Goal: Task Accomplishment & Management: Complete application form

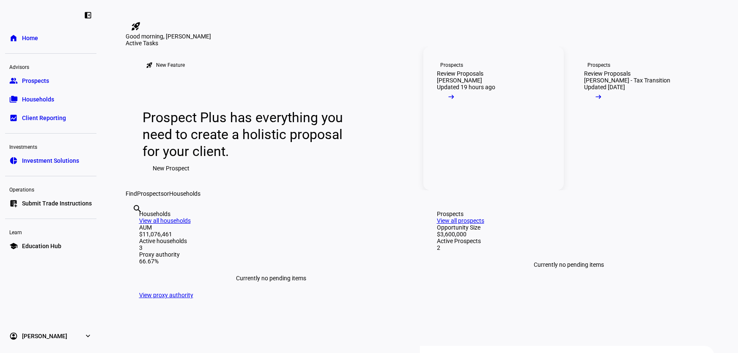
click at [455, 101] on mat-icon "arrow_right_alt" at bounding box center [451, 97] width 8 height 8
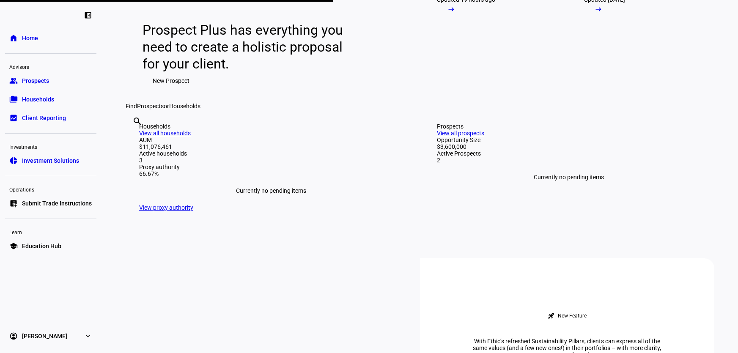
scroll to position [85, 0]
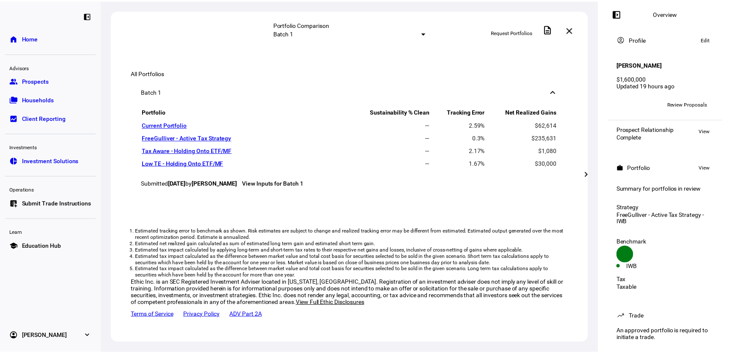
scroll to position [550, 0]
click at [557, 30] on mat-icon "description" at bounding box center [552, 29] width 10 height 10
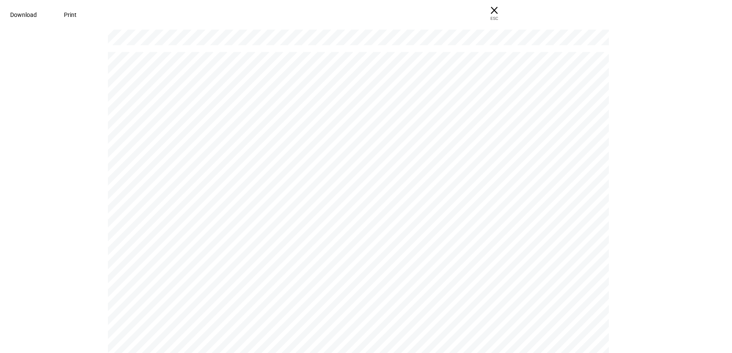
scroll to position [381, 0]
click at [305, 160] on div "Once a VME result is received, we’ll create a Theme based on the pillars select…" at bounding box center [362, 242] width 508 height 392
click at [508, 11] on span "× ESC" at bounding box center [493, 13] width 27 height 27
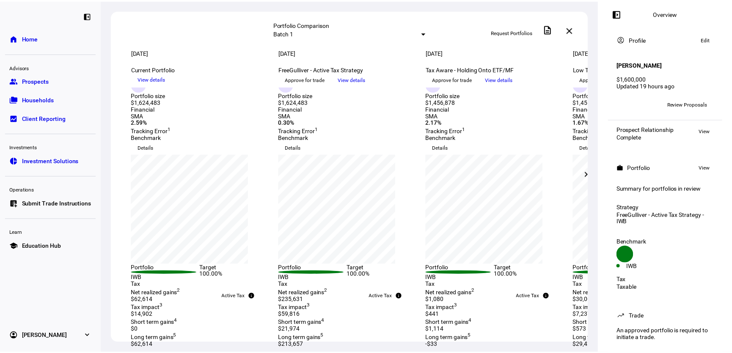
scroll to position [0, 0]
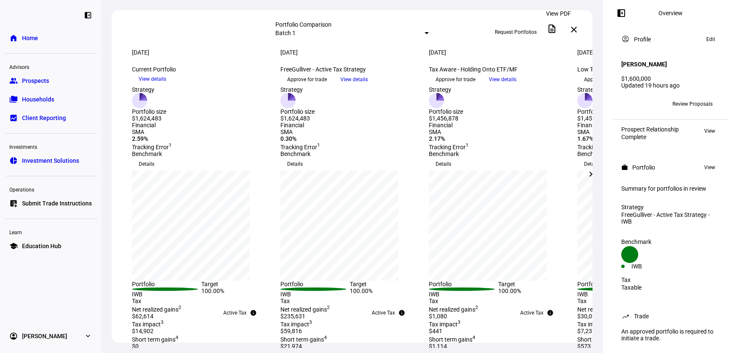
click at [553, 33] on span at bounding box center [552, 29] width 20 height 20
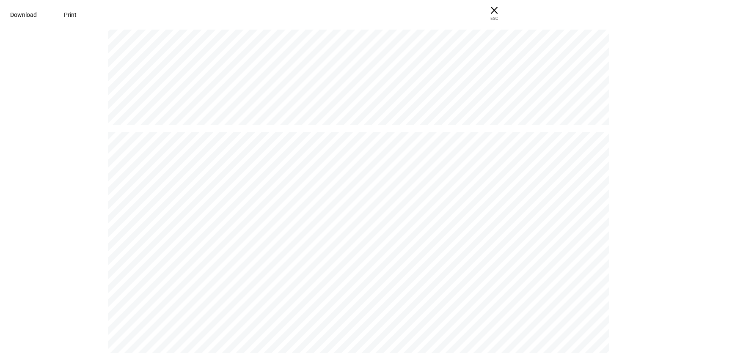
scroll to position [338, 0]
click at [310, 162] on div "Once a VME result is received, we’ll create a Theme based on the pillars select…" at bounding box center [362, 284] width 508 height 392
click at [508, 13] on span "× ESC" at bounding box center [493, 13] width 27 height 27
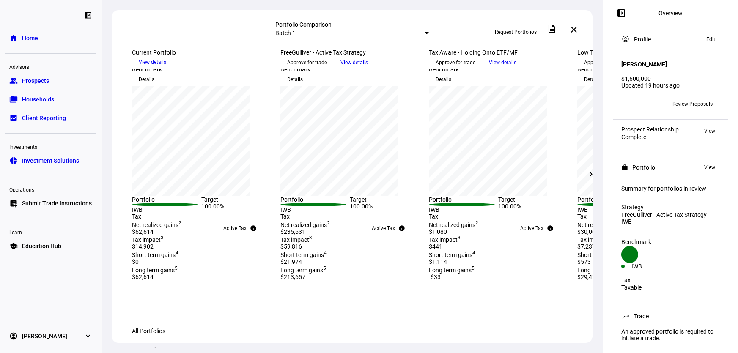
scroll to position [6, 0]
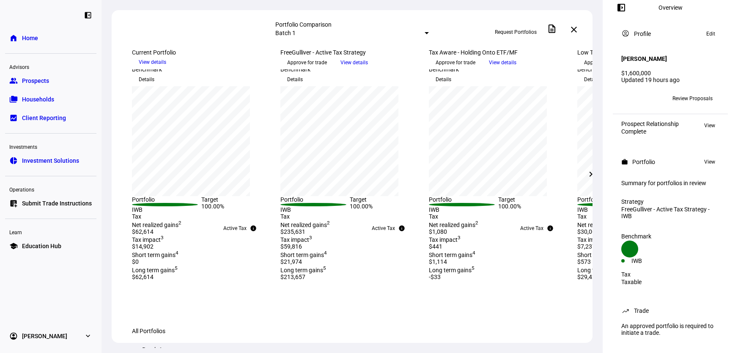
click at [691, 94] on span "Review Proposals" at bounding box center [692, 99] width 40 height 14
click at [711, 122] on span at bounding box center [709, 126] width 19 height 10
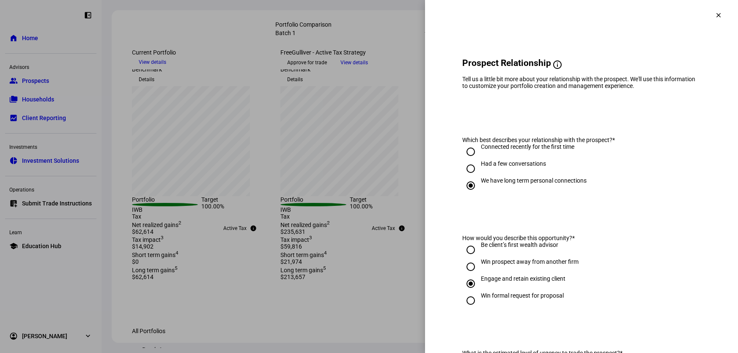
click at [715, 14] on span at bounding box center [718, 15] width 20 height 20
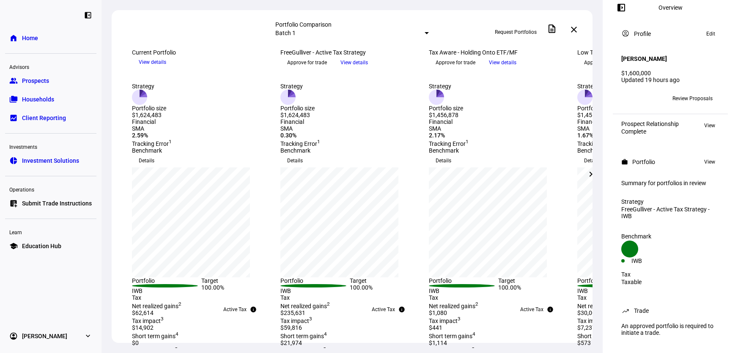
scroll to position [0, 0]
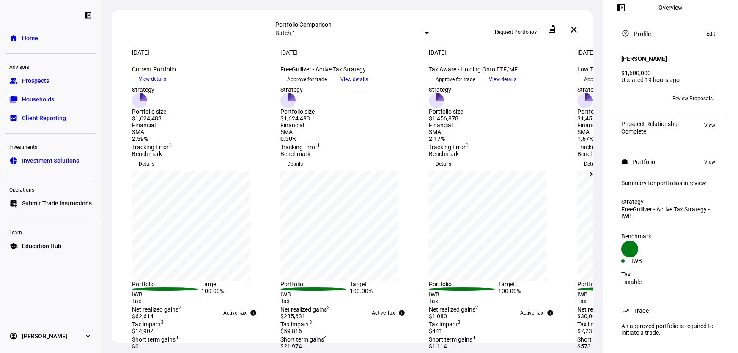
click at [425, 33] on div at bounding box center [427, 33] width 4 height 2
click at [537, 58] on div at bounding box center [369, 176] width 738 height 353
click at [368, 86] on span "View details" at bounding box center [353, 79] width 27 height 13
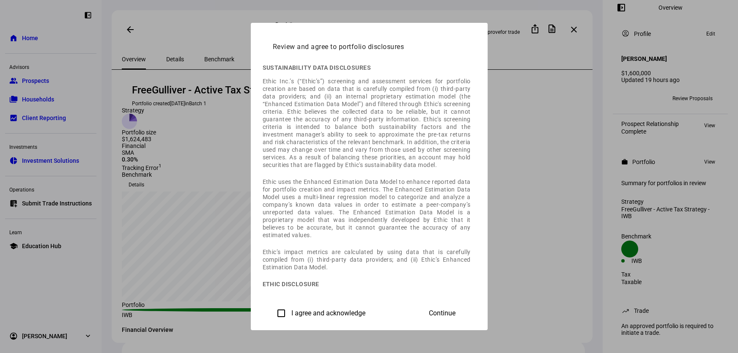
click at [290, 312] on label "I agree and acknowledge" at bounding box center [328, 314] width 76 height 8
click at [273, 312] on input "I agree and acknowledge" at bounding box center [281, 313] width 17 height 17
checkbox input "true"
click at [466, 318] on span at bounding box center [442, 313] width 47 height 20
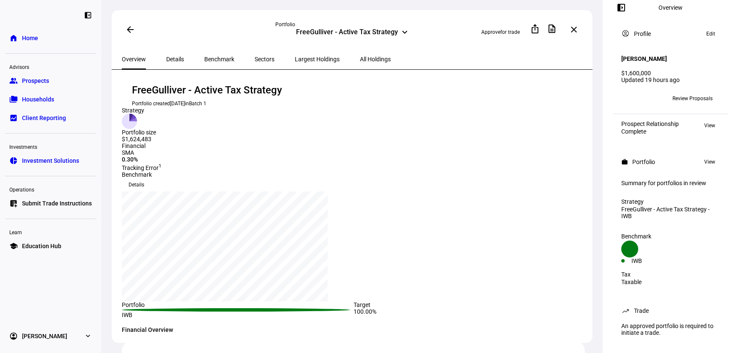
click at [176, 59] on span "Details" at bounding box center [175, 59] width 18 height 6
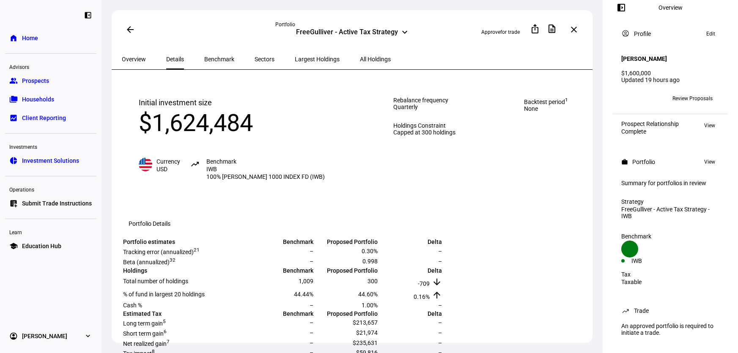
click at [131, 30] on mat-icon "arrow_back" at bounding box center [130, 30] width 10 height 10
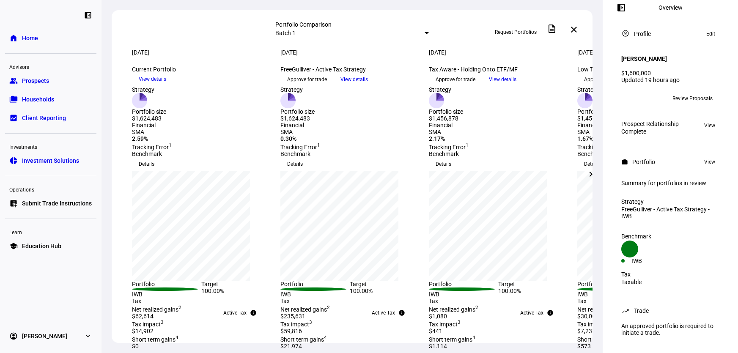
click at [375, 86] on span at bounding box center [354, 79] width 41 height 13
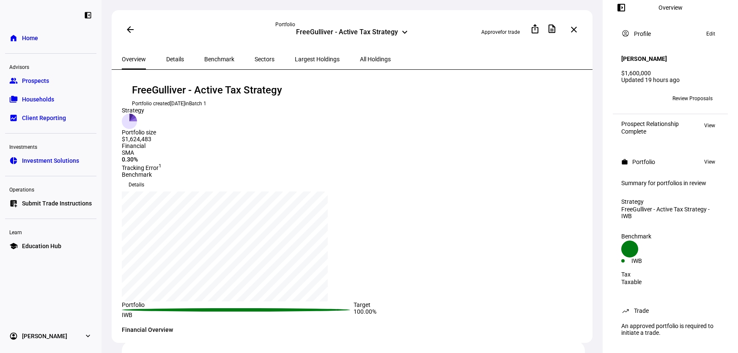
click at [299, 59] on span "Largest Holdings" at bounding box center [317, 59] width 45 height 6
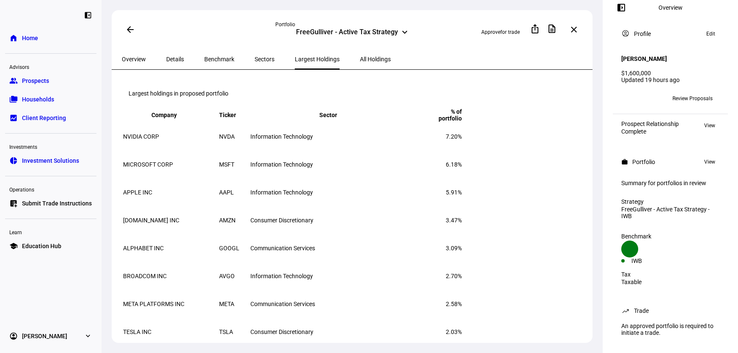
click at [360, 56] on span "All Holdings" at bounding box center [375, 59] width 31 height 6
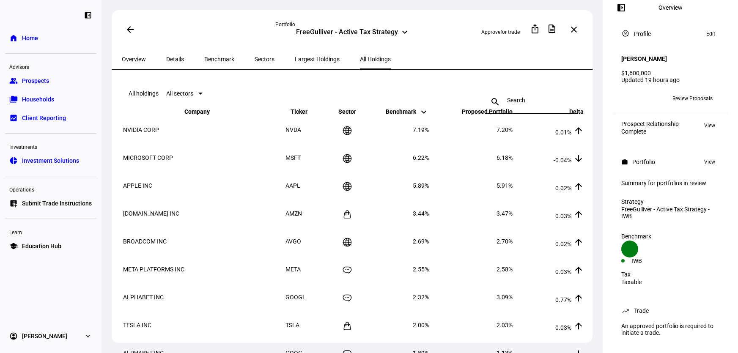
click at [170, 56] on span "Details" at bounding box center [175, 59] width 18 height 6
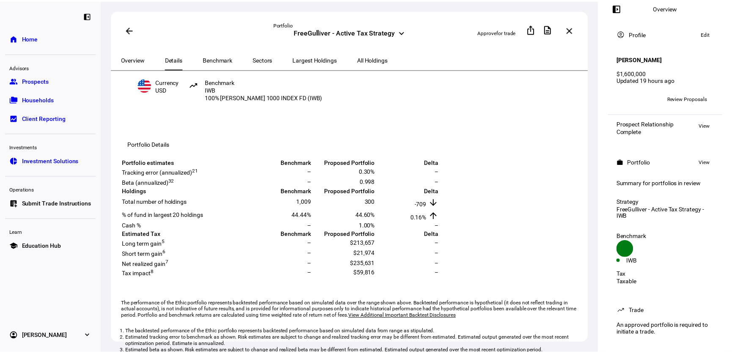
scroll to position [169, 0]
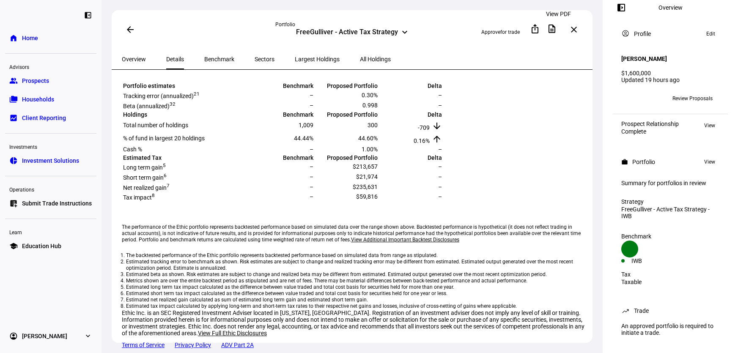
click at [554, 30] on mat-icon "description" at bounding box center [552, 29] width 10 height 10
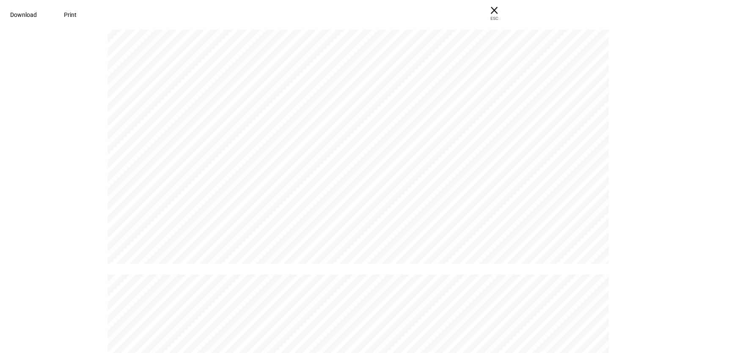
scroll to position [1945, 0]
click at [87, 19] on span at bounding box center [70, 15] width 33 height 20
click at [508, 11] on span "× ESC" at bounding box center [493, 13] width 27 height 27
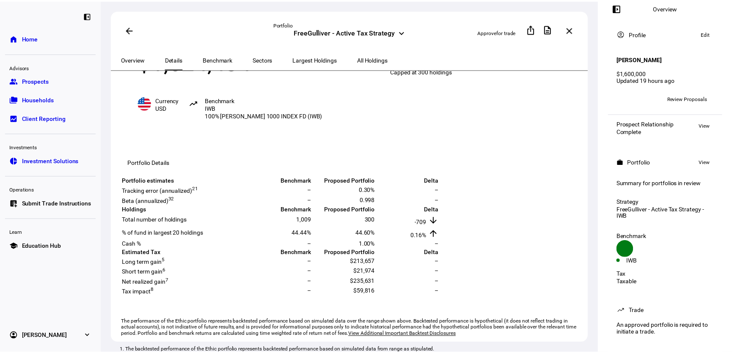
scroll to position [42, 0]
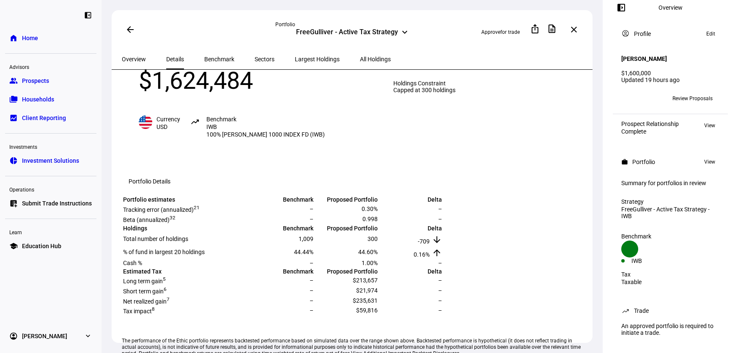
click at [131, 28] on mat-icon "arrow_back" at bounding box center [130, 30] width 10 height 10
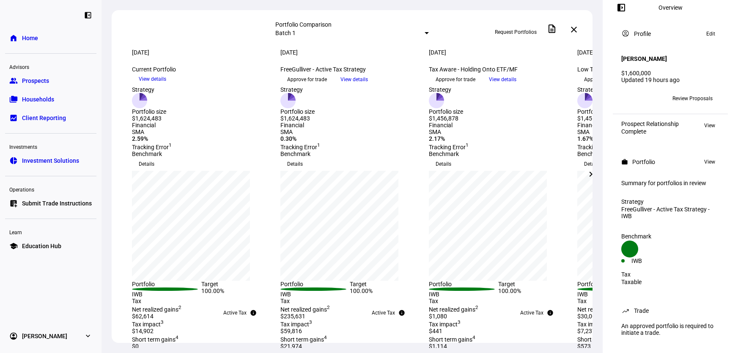
click at [516, 86] on span "View details" at bounding box center [502, 79] width 27 height 13
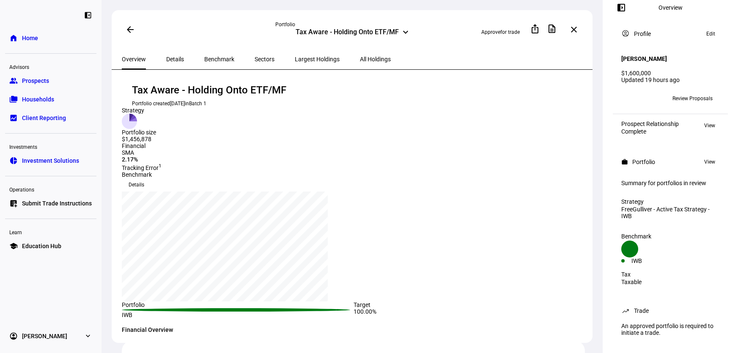
click at [180, 56] on div "Details" at bounding box center [175, 59] width 38 height 20
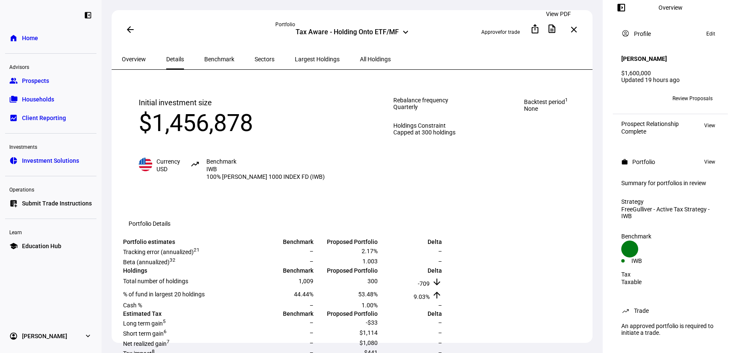
click at [557, 31] on mat-icon "description" at bounding box center [552, 29] width 10 height 10
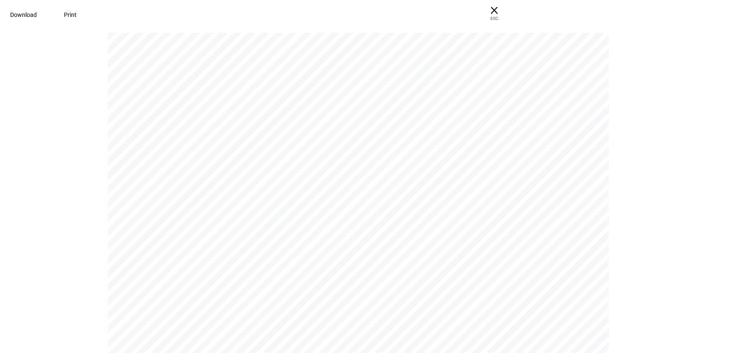
click at [77, 17] on span "Print" at bounding box center [70, 14] width 13 height 7
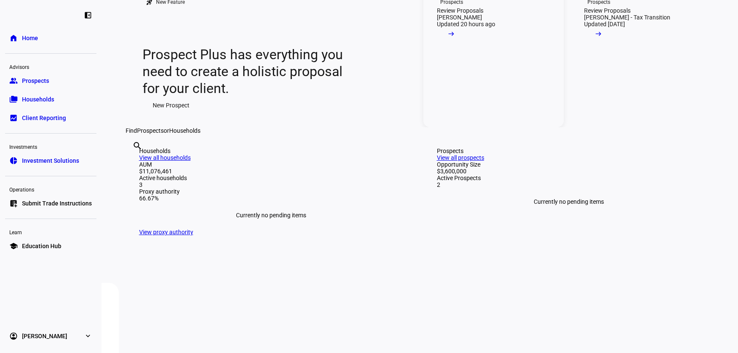
scroll to position [85, 0]
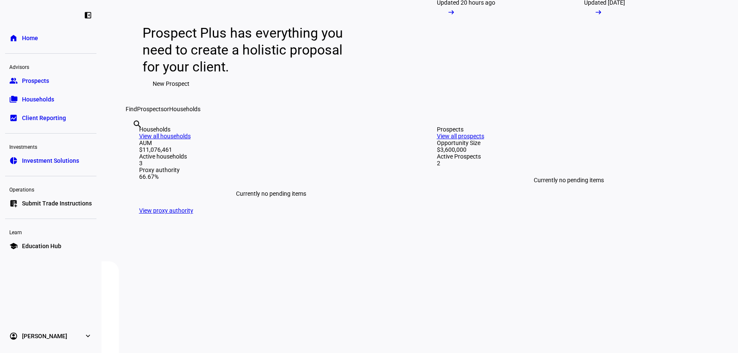
click at [173, 92] on span "New Prospect" at bounding box center [171, 83] width 37 height 17
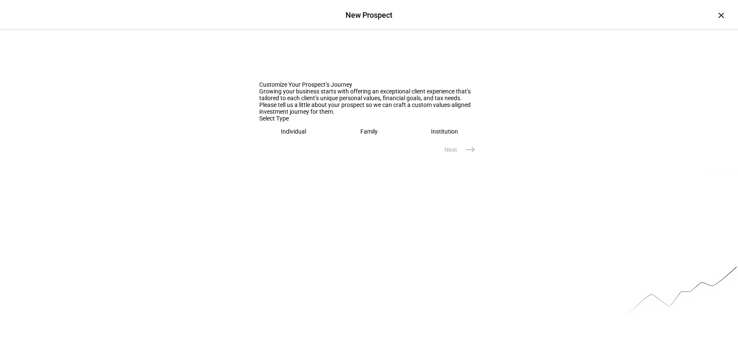
click at [368, 135] on div "Family" at bounding box center [368, 131] width 17 height 7
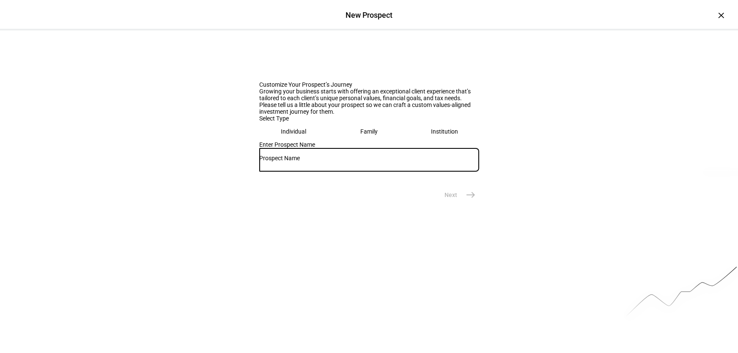
click at [317, 162] on input "text" at bounding box center [369, 158] width 220 height 7
type input "Mintz Holdings LLC"
click at [421, 141] on eth-mega-radio-button "Institution" at bounding box center [444, 131] width 69 height 19
click at [378, 141] on eth-mega-radio-button "Family" at bounding box center [369, 131] width 69 height 19
click at [446, 135] on div "Institution" at bounding box center [444, 131] width 27 height 7
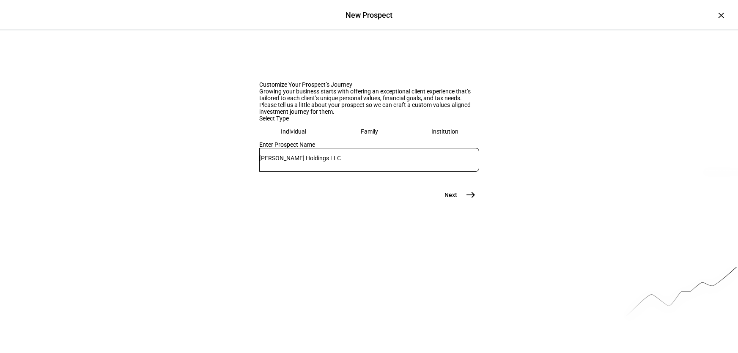
click at [465, 203] on span "east" at bounding box center [470, 195] width 17 height 17
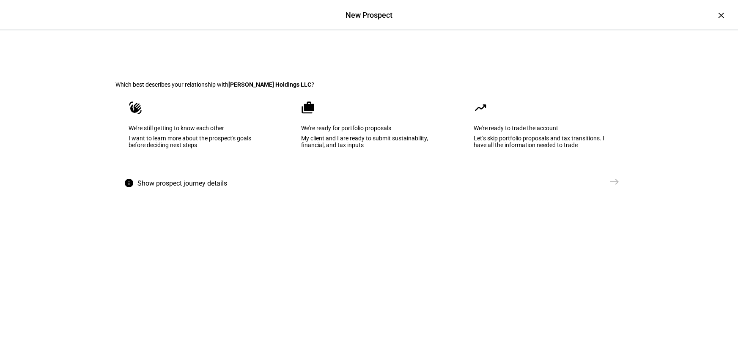
click at [337, 132] on div "We’re ready for portfolio proposals" at bounding box center [369, 128] width 136 height 7
click at [615, 187] on mat-icon "east" at bounding box center [614, 182] width 10 height 10
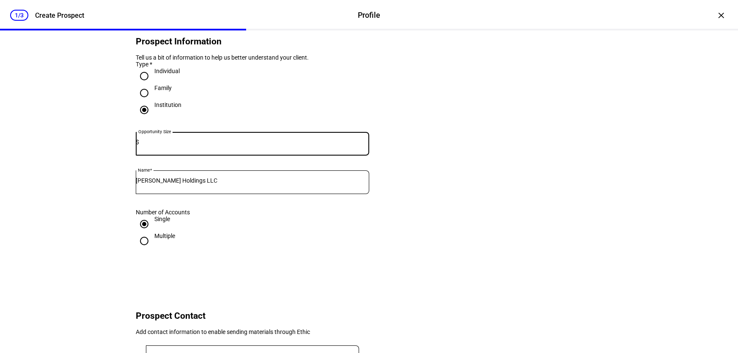
scroll to position [42, 0]
click at [157, 145] on input at bounding box center [254, 141] width 230 height 7
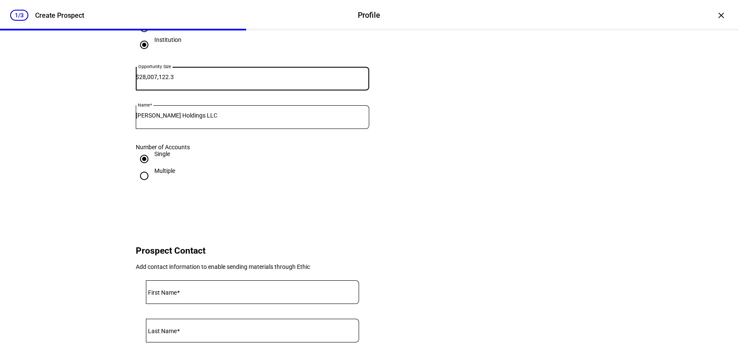
scroll to position [211, 0]
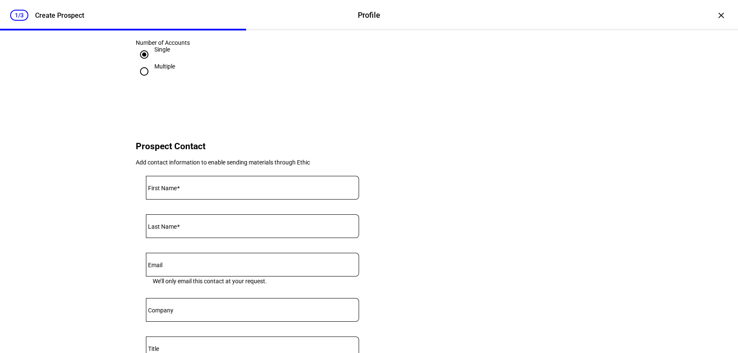
type input "28,007,122.3"
click at [201, 189] on input "First Name" at bounding box center [252, 186] width 213 height 7
type input "Morris"
type input "Mintz"
click at [188, 266] on input "Email" at bounding box center [252, 263] width 213 height 7
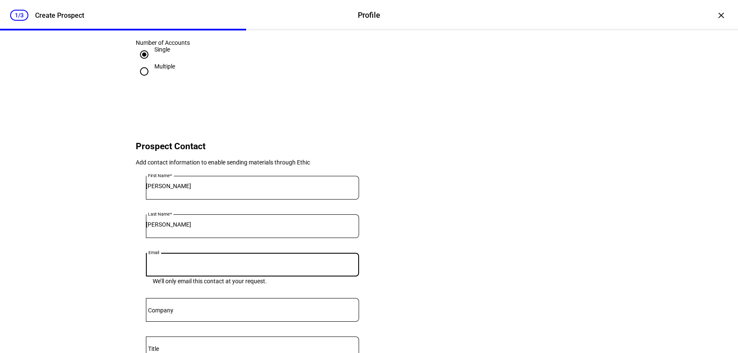
paste input "morris@mintzoffice.com"
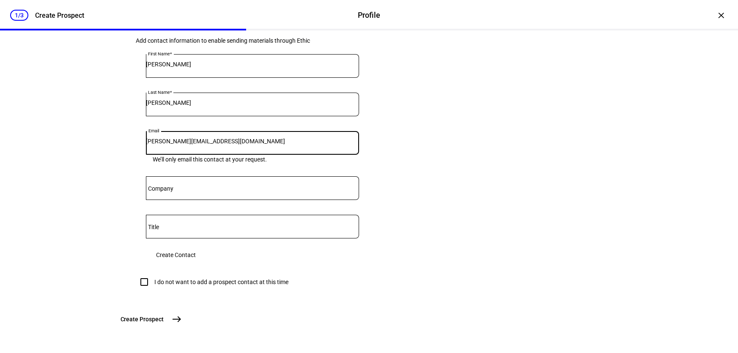
scroll to position [338, 0]
type input "morris@mintzoffice.com"
click at [186, 190] on input "Company" at bounding box center [252, 186] width 213 height 7
click at [196, 263] on span "Create Contact" at bounding box center [176, 255] width 40 height 17
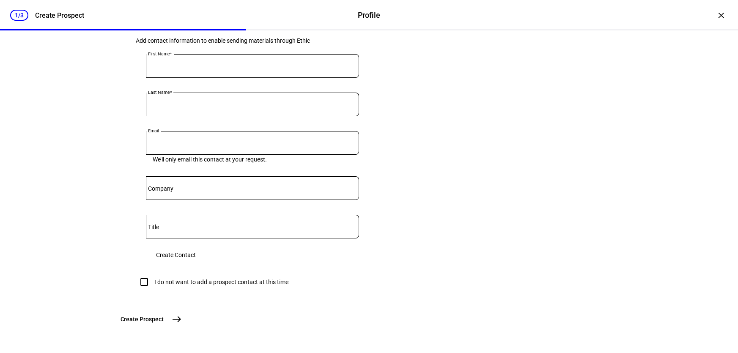
scroll to position [247, 0]
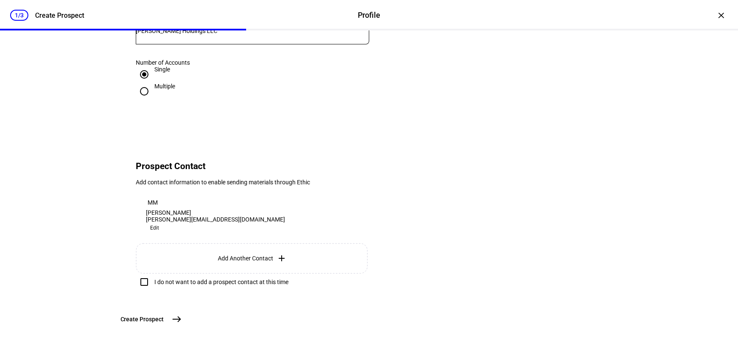
click at [182, 320] on mat-icon "east" at bounding box center [177, 319] width 10 height 10
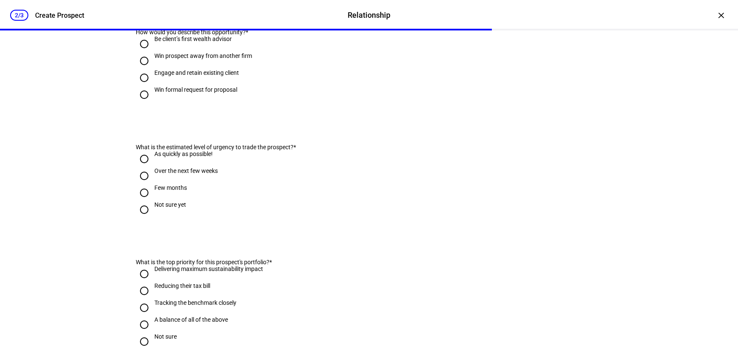
scroll to position [0, 0]
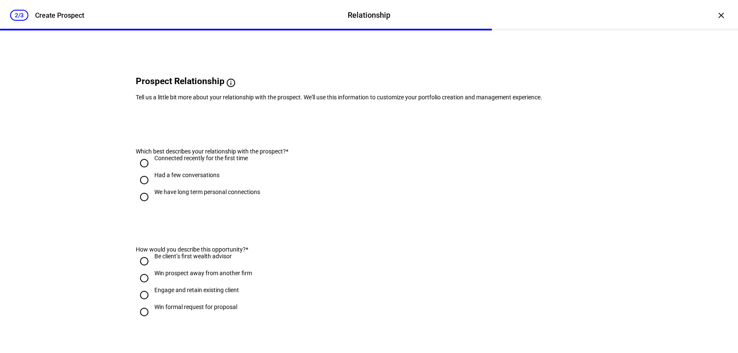
scroll to position [42, 0]
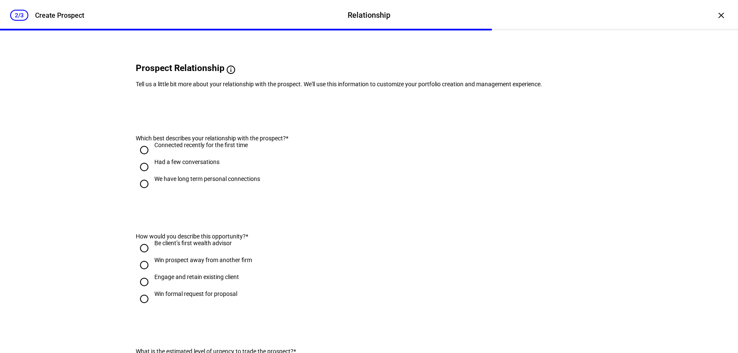
click at [157, 191] on div "We have long term personal connections" at bounding box center [207, 183] width 106 height 15
click at [153, 192] on input "We have long term personal connections" at bounding box center [144, 184] width 17 height 17
radio input "true"
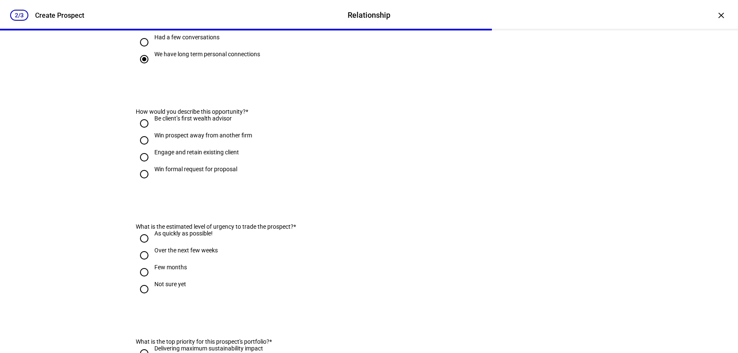
scroll to position [169, 0]
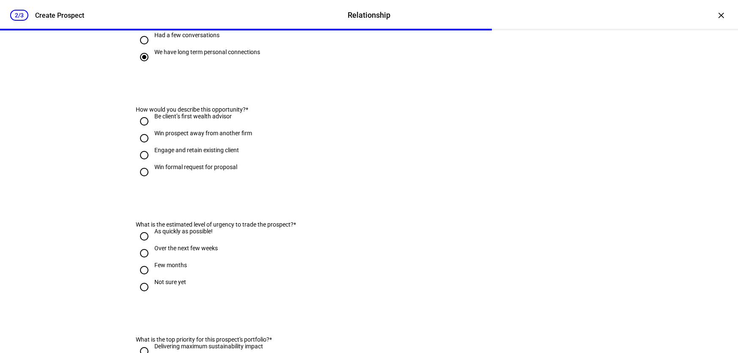
click at [146, 164] on input "Engage and retain existing client" at bounding box center [144, 155] width 17 height 17
radio input "true"
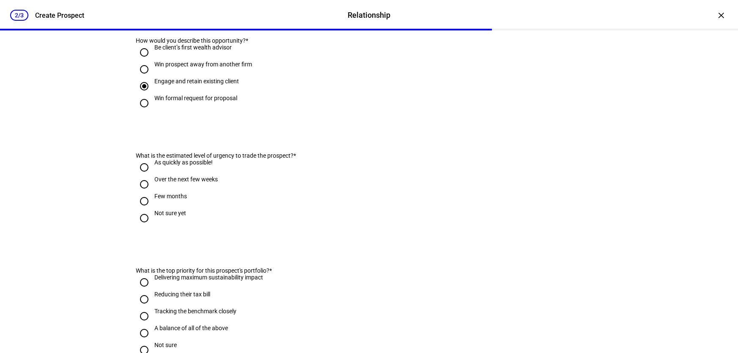
scroll to position [254, 0]
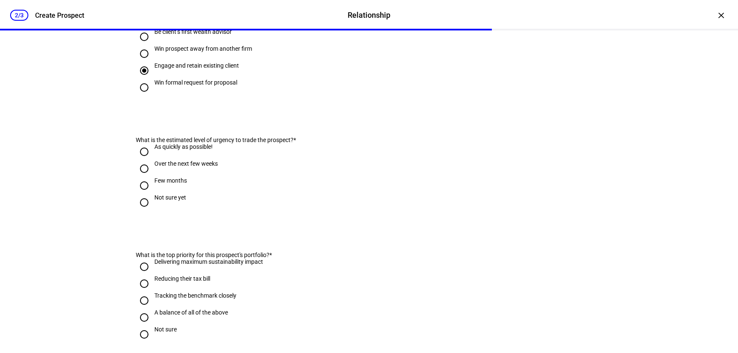
click at [144, 177] on input "Over the next few weeks" at bounding box center [144, 168] width 17 height 17
radio input "true"
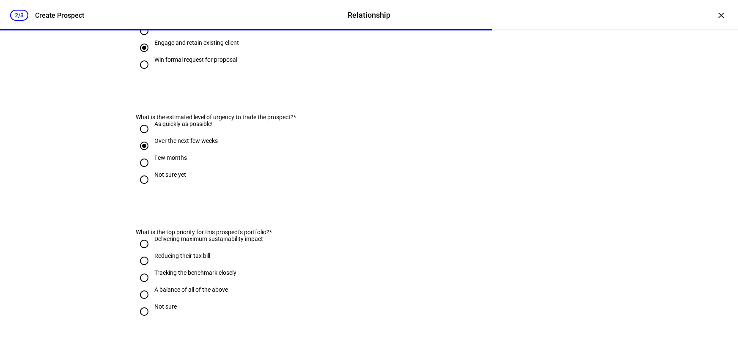
scroll to position [338, 0]
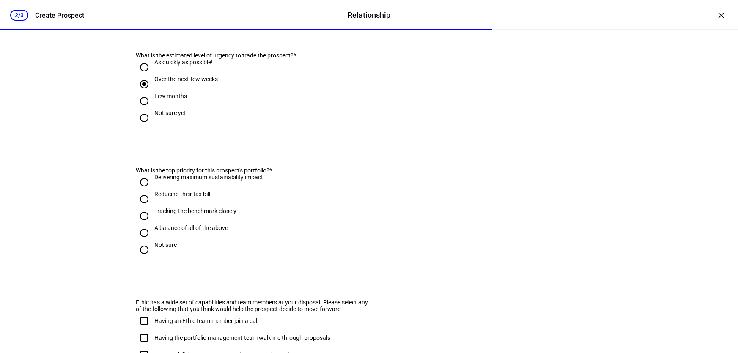
click at [144, 241] on input "A balance of all of the above" at bounding box center [144, 233] width 17 height 17
radio input "true"
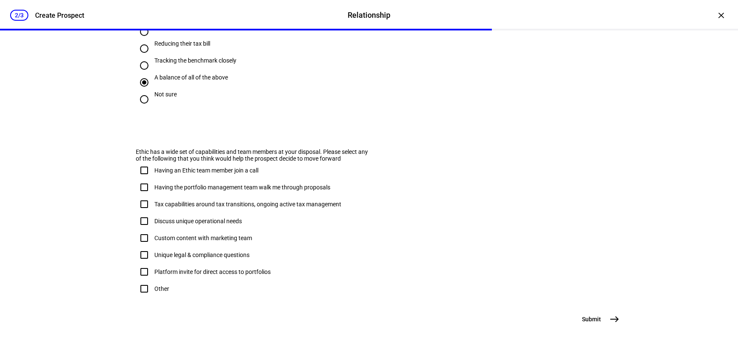
scroll to position [534, 0]
click at [601, 324] on button "Submit east" at bounding box center [600, 319] width 46 height 17
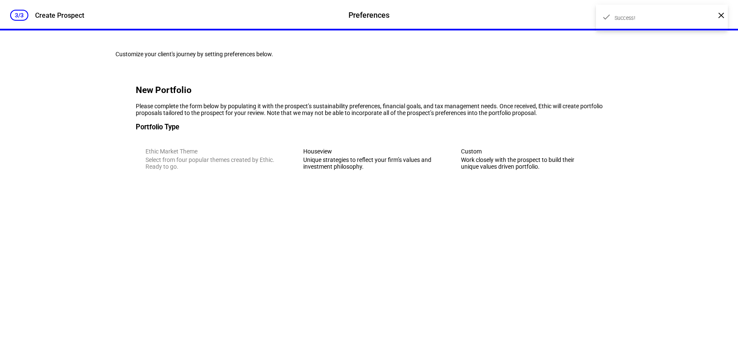
scroll to position [0, 0]
click at [390, 170] on div "Unique strategies to reflect your firm’s values and investment philosophy." at bounding box center [369, 163] width 132 height 14
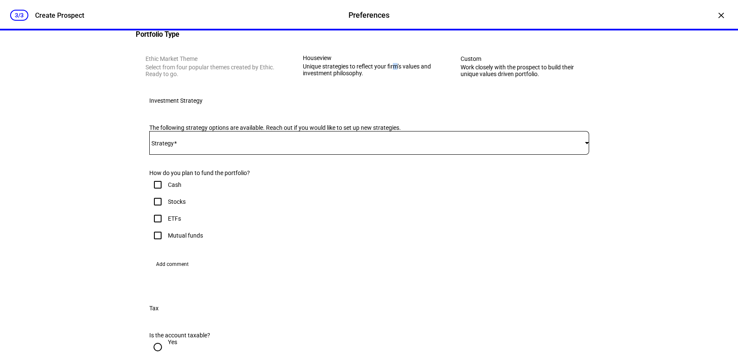
scroll to position [127, 0]
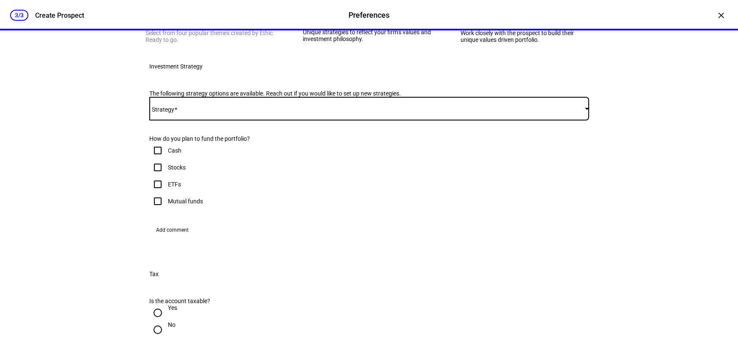
click at [244, 112] on span at bounding box center [367, 108] width 436 height 7
click at [230, 221] on span "FreeGulliver - Active Tax Strategy - IWB" at bounding box center [204, 222] width 100 height 7
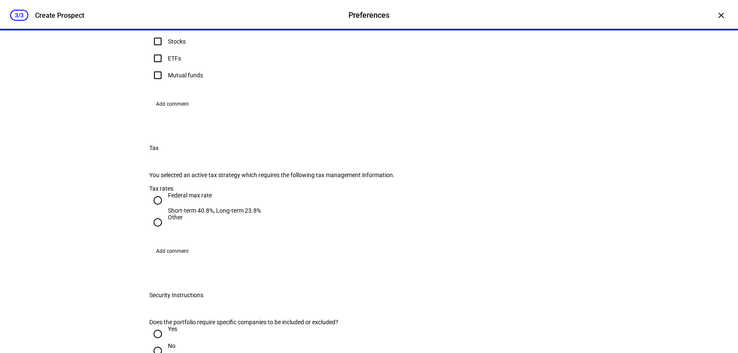
scroll to position [254, 0]
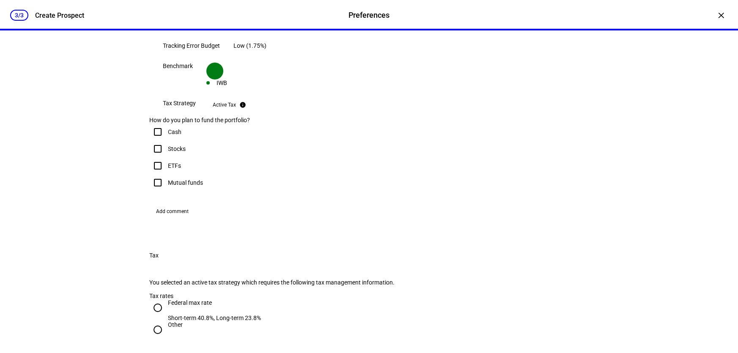
click at [155, 140] on input "Cash" at bounding box center [157, 131] width 17 height 17
checkbox input "true"
click at [153, 157] on input "Stocks" at bounding box center [157, 148] width 17 height 17
checkbox input "true"
click at [159, 174] on input "ETFs" at bounding box center [157, 165] width 17 height 17
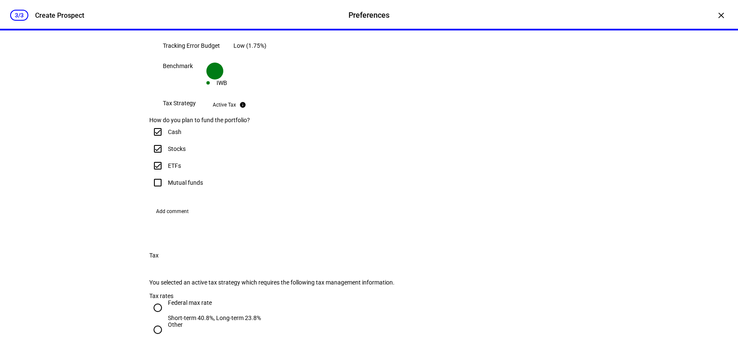
checkbox input "true"
click at [156, 191] on input "Mutual funds" at bounding box center [157, 182] width 17 height 17
checkbox input "true"
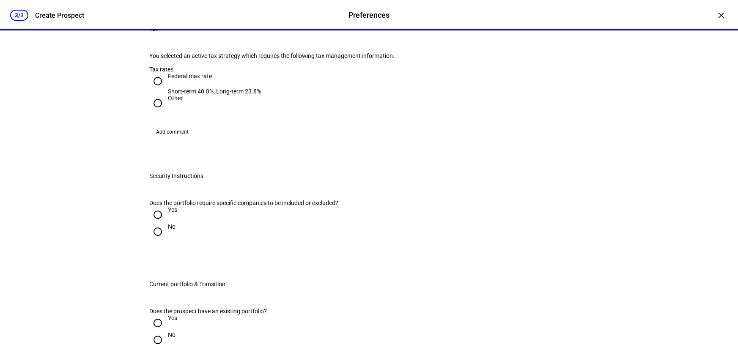
scroll to position [508, 0]
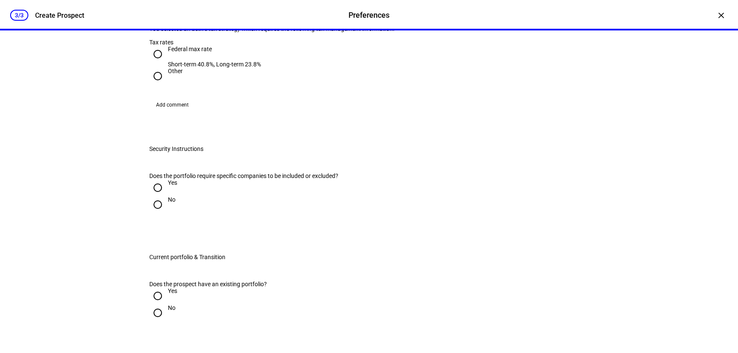
click at [185, 61] on div "Federal max rate" at bounding box center [214, 53] width 93 height 15
click at [166, 63] on input "Federal max rate Short-term 40.8%, Long-term 23.8%" at bounding box center [157, 54] width 17 height 17
radio input "true"
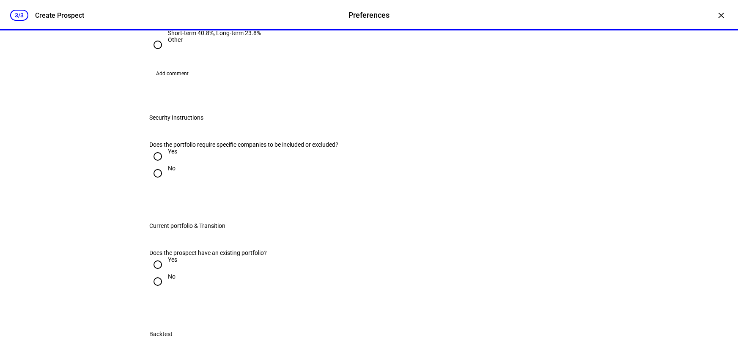
scroll to position [634, 0]
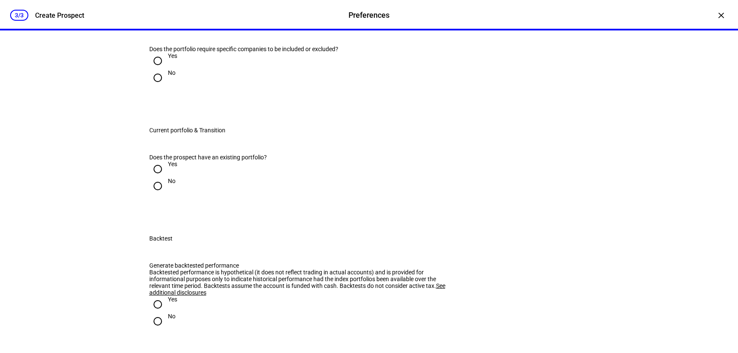
click at [160, 86] on input "No" at bounding box center [157, 77] width 17 height 17
radio input "true"
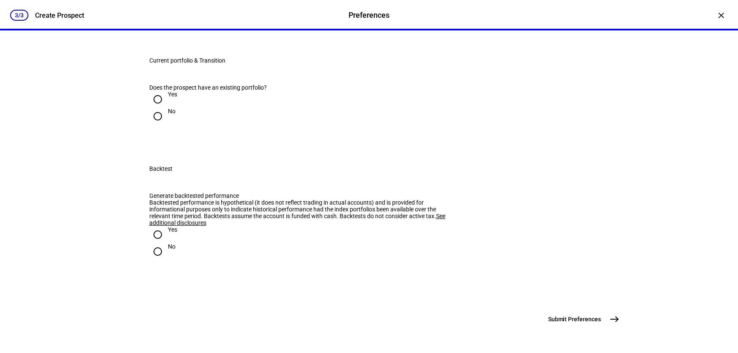
scroll to position [719, 0]
click at [168, 98] on div "Yes" at bounding box center [172, 94] width 9 height 7
click at [165, 108] on input "Yes" at bounding box center [157, 99] width 17 height 17
radio input "true"
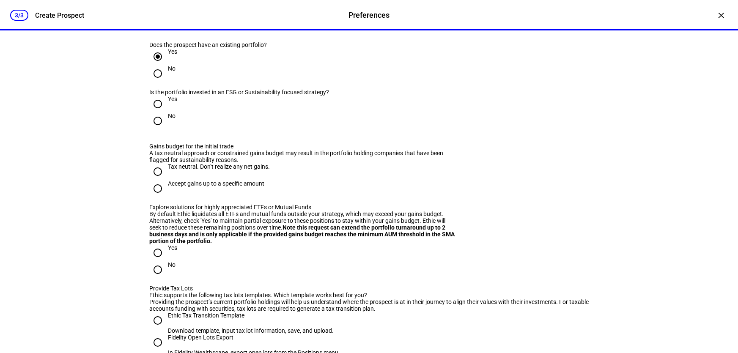
scroll to position [804, 0]
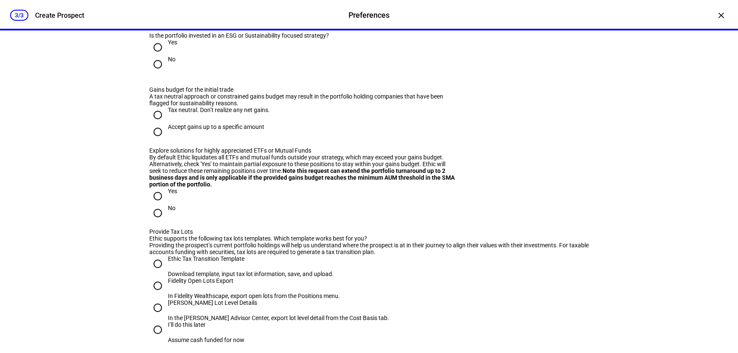
click at [159, 73] on input "No" at bounding box center [157, 64] width 17 height 17
radio input "true"
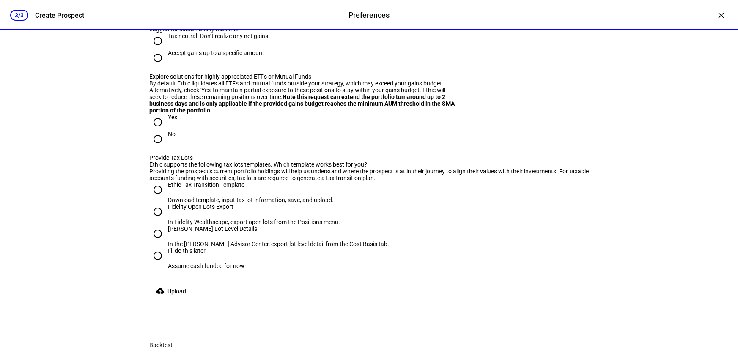
scroll to position [888, 0]
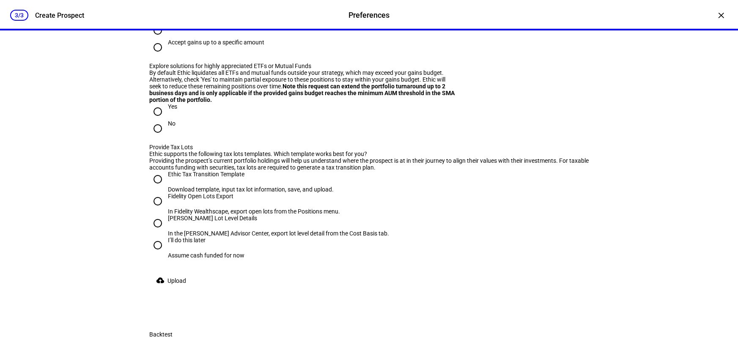
click at [157, 56] on input "Accept gains up to a specific amount" at bounding box center [157, 47] width 17 height 17
radio input "true"
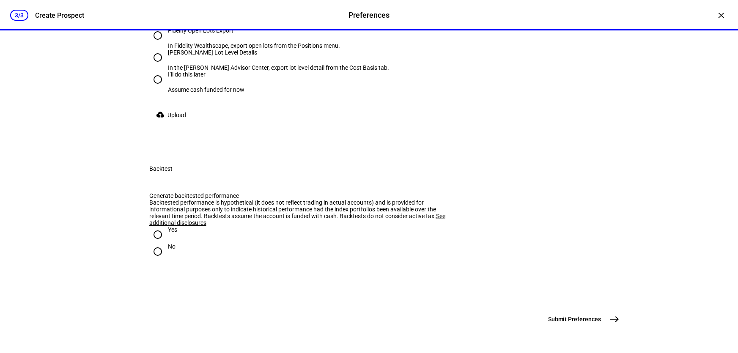
scroll to position [1100, 0]
radio input "true"
click at [157, 88] on input "I’ll do this later Assume cash funded for now" at bounding box center [157, 79] width 17 height 17
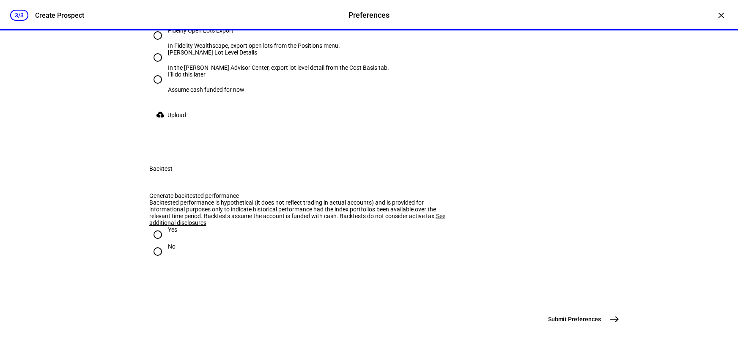
radio input "true"
click at [195, 56] on div "[PERSON_NAME] Lot Level Details" at bounding box center [278, 52] width 221 height 7
click at [166, 66] on input "Schwab Lot Level Details In the Schwab Advisor Center, export lot level detail …" at bounding box center [157, 57] width 17 height 17
radio input "true"
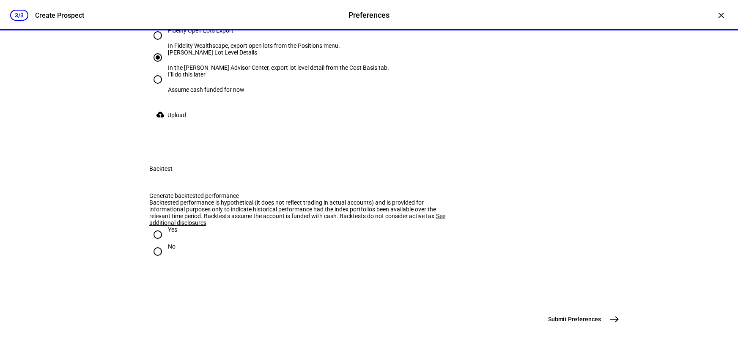
click at [176, 123] on span "Upload" at bounding box center [176, 115] width 19 height 17
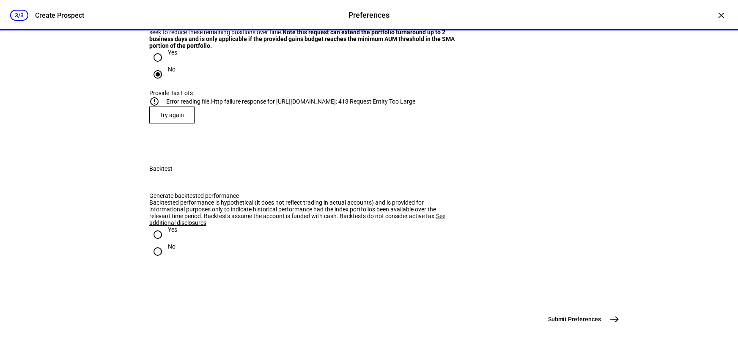
scroll to position [1237, 0]
click at [161, 226] on input "Yes" at bounding box center [157, 234] width 17 height 17
radio input "true"
click at [609, 317] on mat-icon "east" at bounding box center [614, 319] width 10 height 10
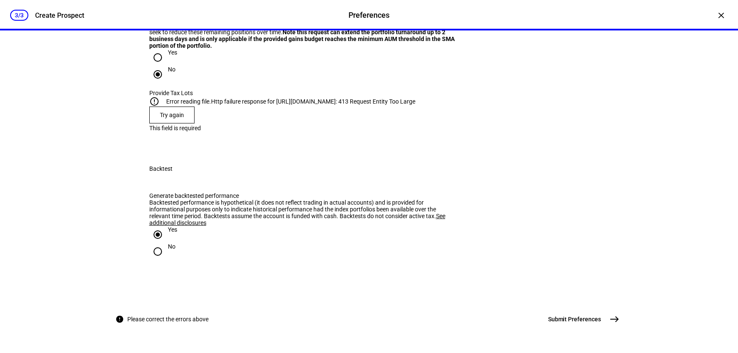
click at [181, 125] on span at bounding box center [172, 115] width 44 height 20
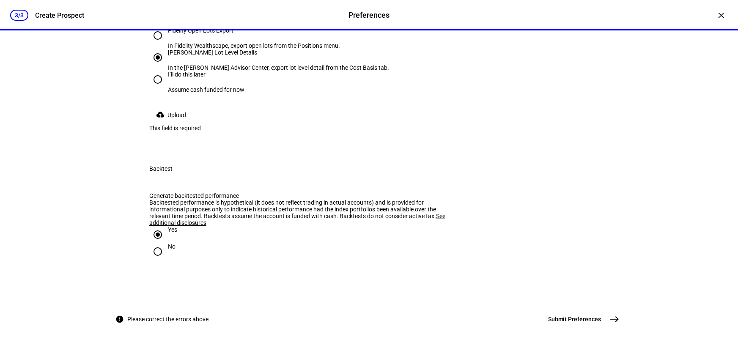
click at [180, 123] on span "Upload" at bounding box center [176, 115] width 19 height 17
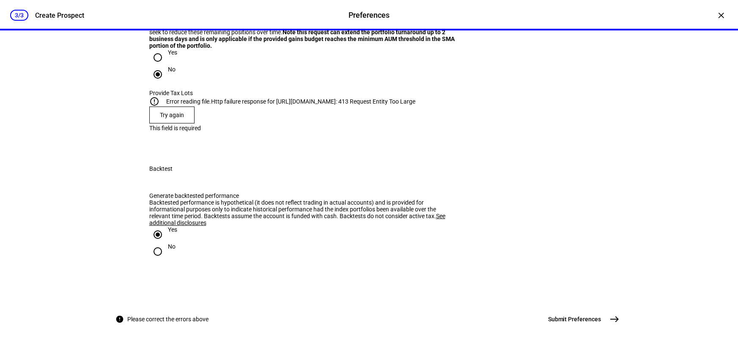
click at [305, 123] on plt-upload-tax-lots "error_outline Error reading file. Http failure response for https://ethic.tech/…" at bounding box center [369, 109] width 440 height 27
click at [168, 56] on div "Yes" at bounding box center [172, 52] width 9 height 7
click at [166, 66] on input "Yes" at bounding box center [157, 57] width 17 height 17
click at [163, 85] on div at bounding box center [158, 74] width 20 height 20
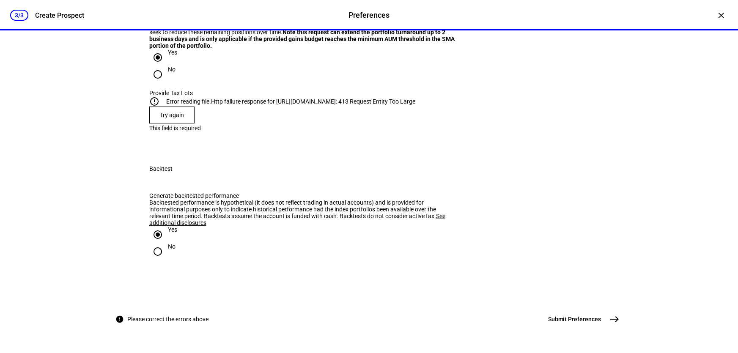
radio input "false"
radio input "true"
click at [274, 204] on div "Generate backtested performance Backtested performance is hypothetical (it does…" at bounding box center [369, 231] width 467 height 98
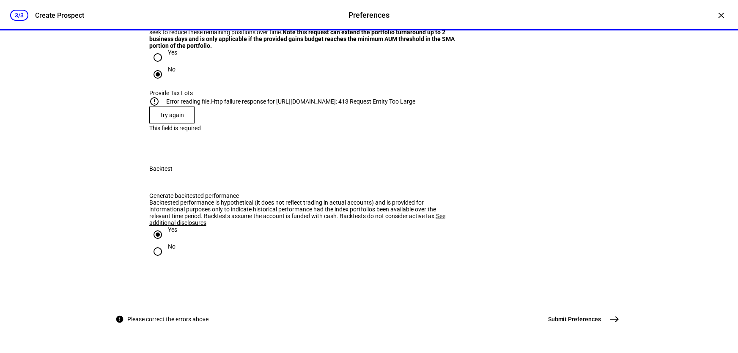
click at [611, 321] on mat-icon "east" at bounding box center [614, 319] width 10 height 10
click at [609, 318] on mat-icon "east" at bounding box center [614, 319] width 10 height 10
click at [170, 118] on span "Try again" at bounding box center [172, 115] width 24 height 7
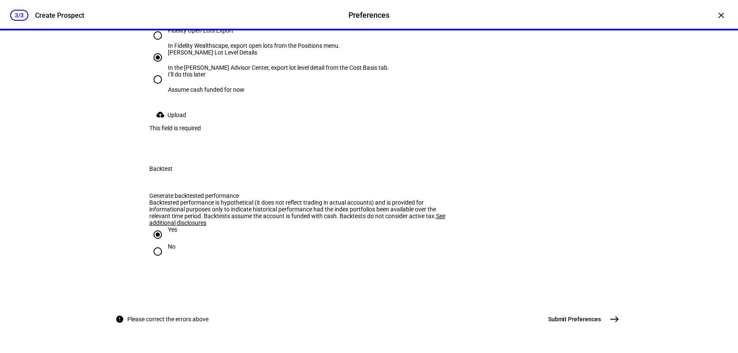
click at [172, 78] on div "I’ll do this later" at bounding box center [206, 74] width 77 height 7
click at [166, 88] on input "I’ll do this later Assume cash funded for now" at bounding box center [157, 79] width 17 height 17
radio input "true"
click at [606, 318] on span "east" at bounding box center [614, 319] width 17 height 17
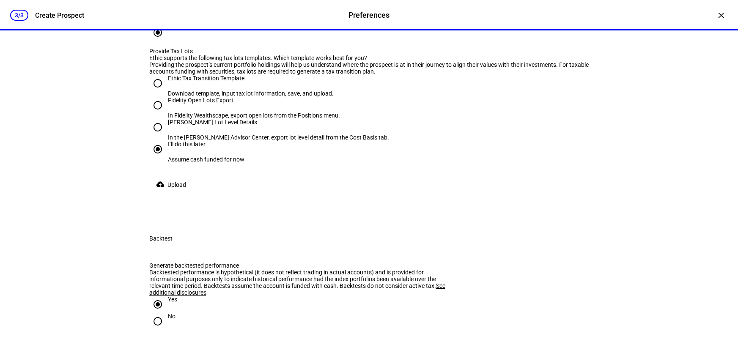
scroll to position [1009, 0]
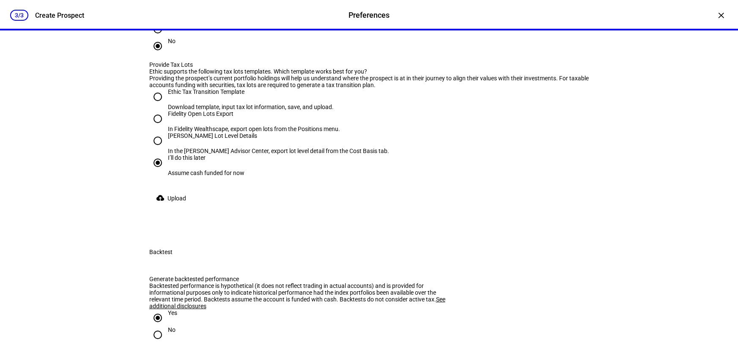
radio input "true"
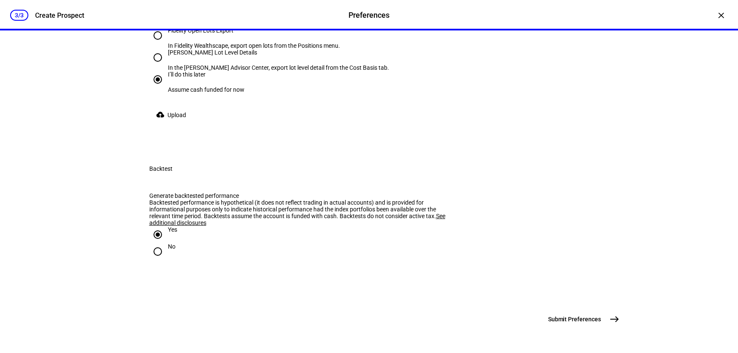
scroll to position [1305, 0]
click at [609, 318] on mat-icon "east" at bounding box center [614, 319] width 10 height 10
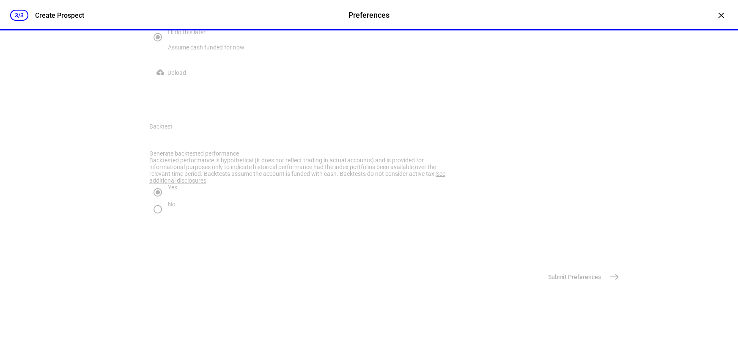
scroll to position [0, 0]
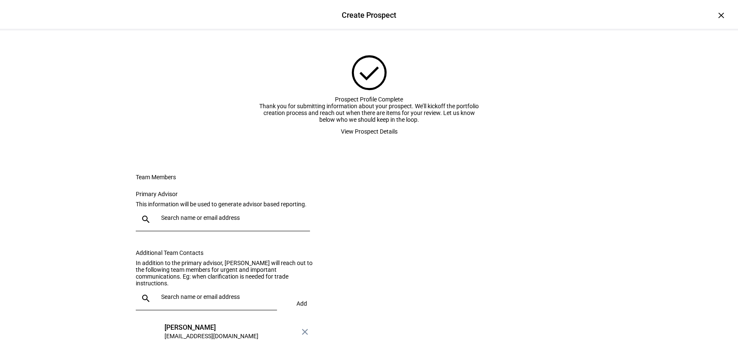
click at [251, 221] on input "text" at bounding box center [233, 217] width 145 height 7
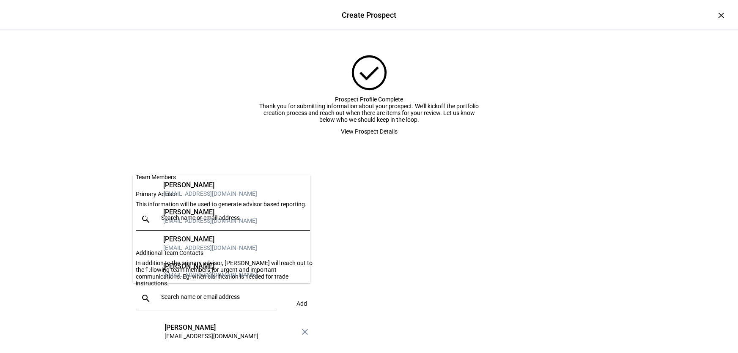
scroll to position [64, 0]
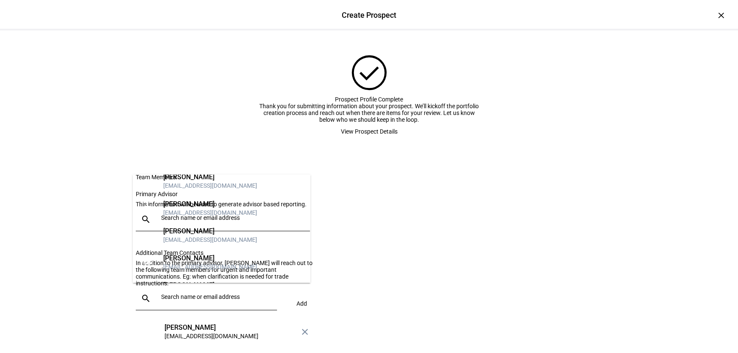
click at [219, 281] on div "Tripp Friedler" at bounding box center [210, 285] width 94 height 8
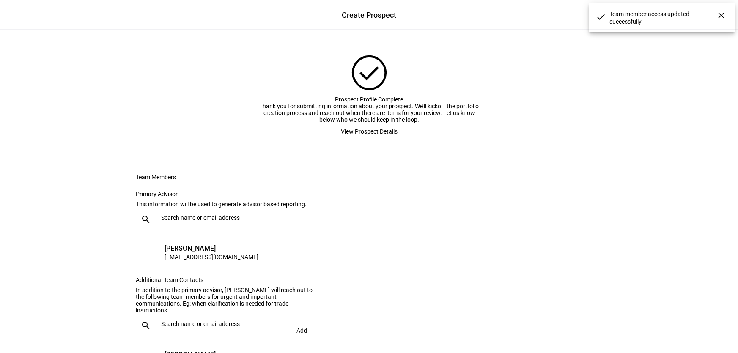
click at [439, 250] on eth-form-card "Team Members Primary Advisor This information will be used to generate advisor …" at bounding box center [369, 273] width 508 height 239
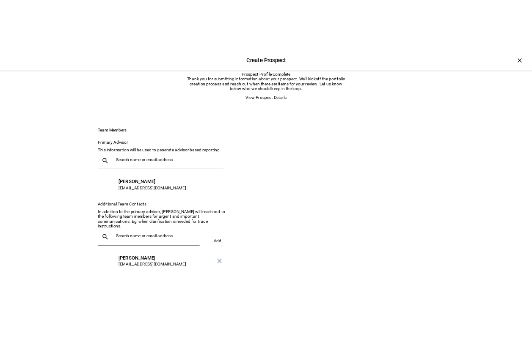
scroll to position [150, 0]
